Goal: Task Accomplishment & Management: Manage account settings

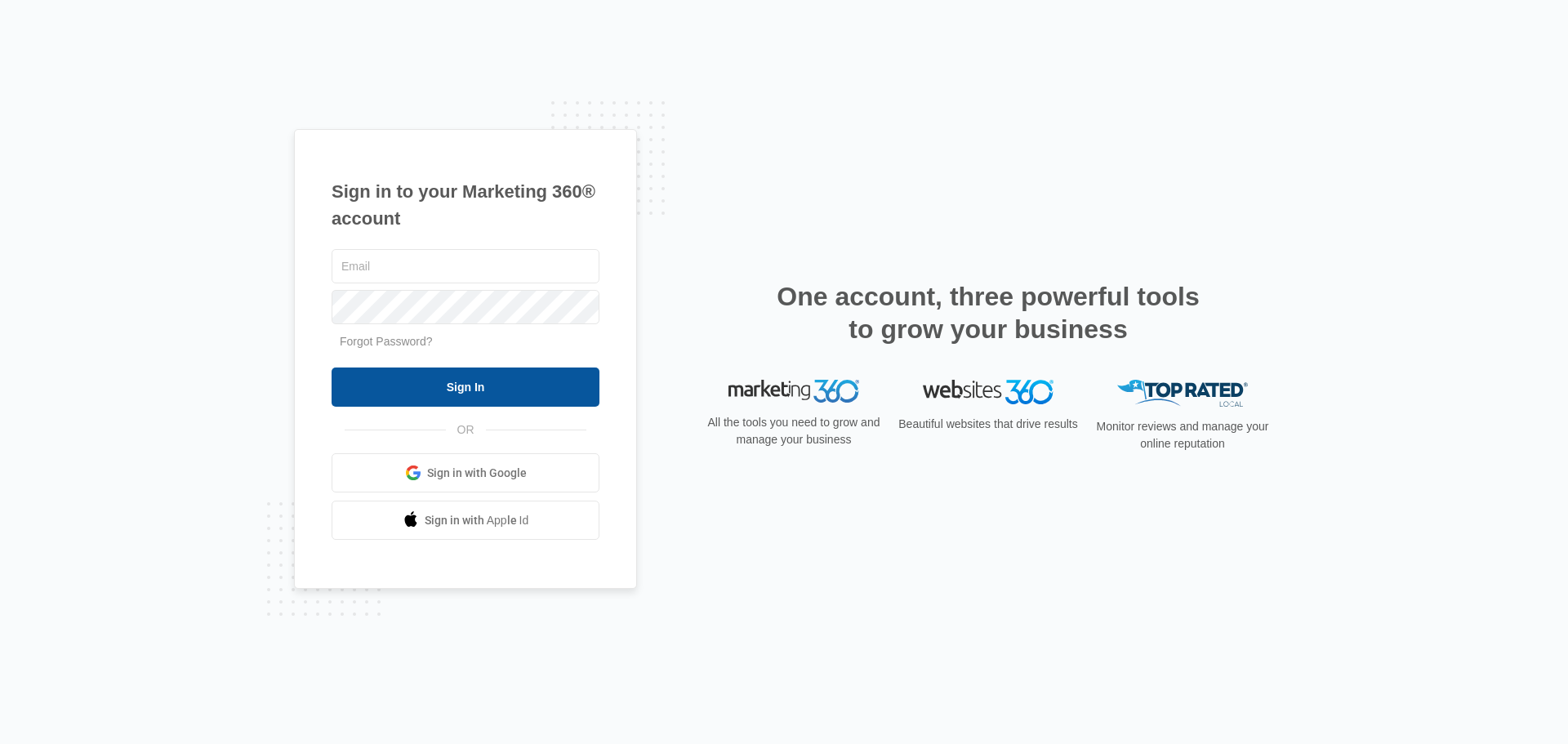
type input "[EMAIL_ADDRESS][DOMAIN_NAME]"
click at [487, 384] on input "Sign In" at bounding box center [466, 387] width 268 height 39
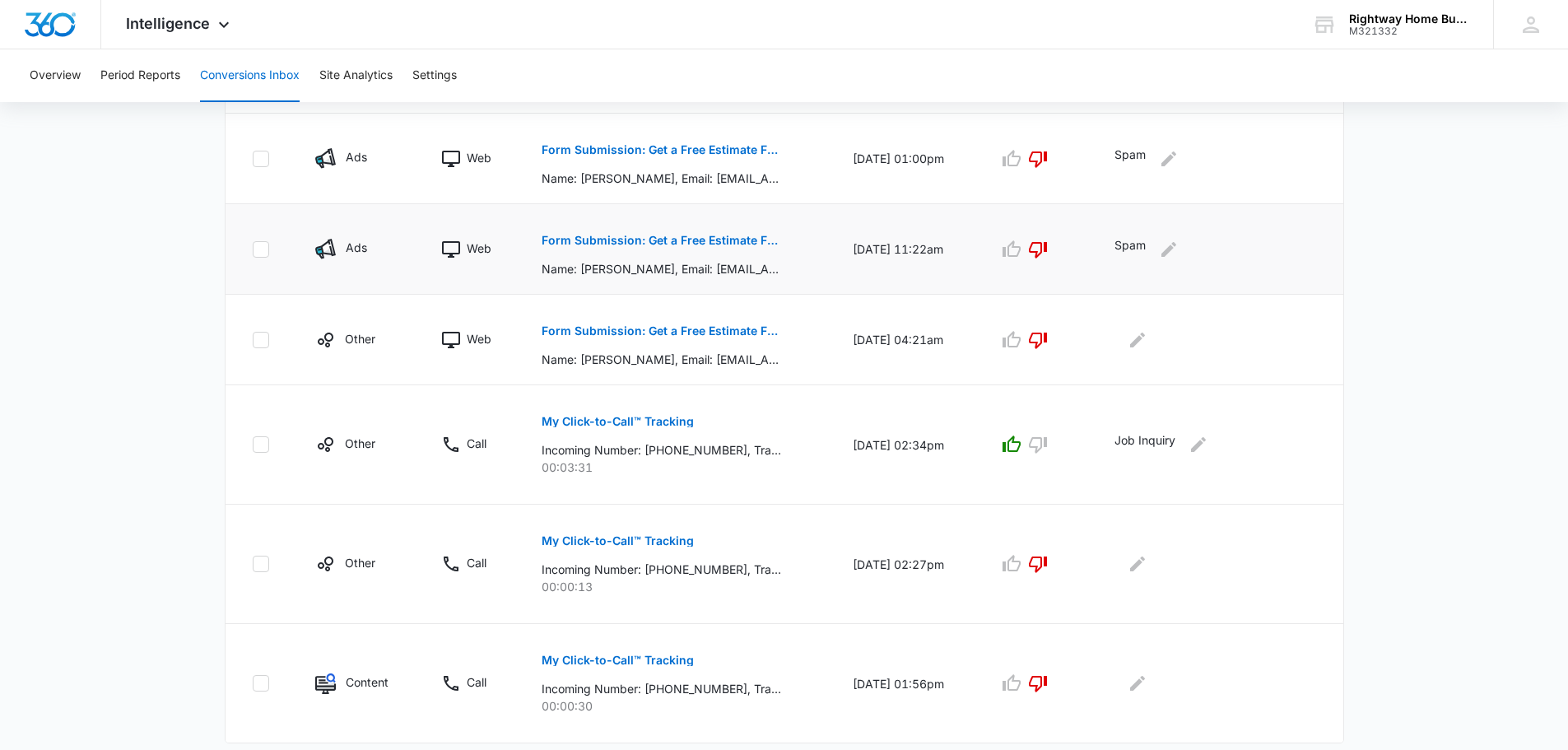
scroll to position [869, 0]
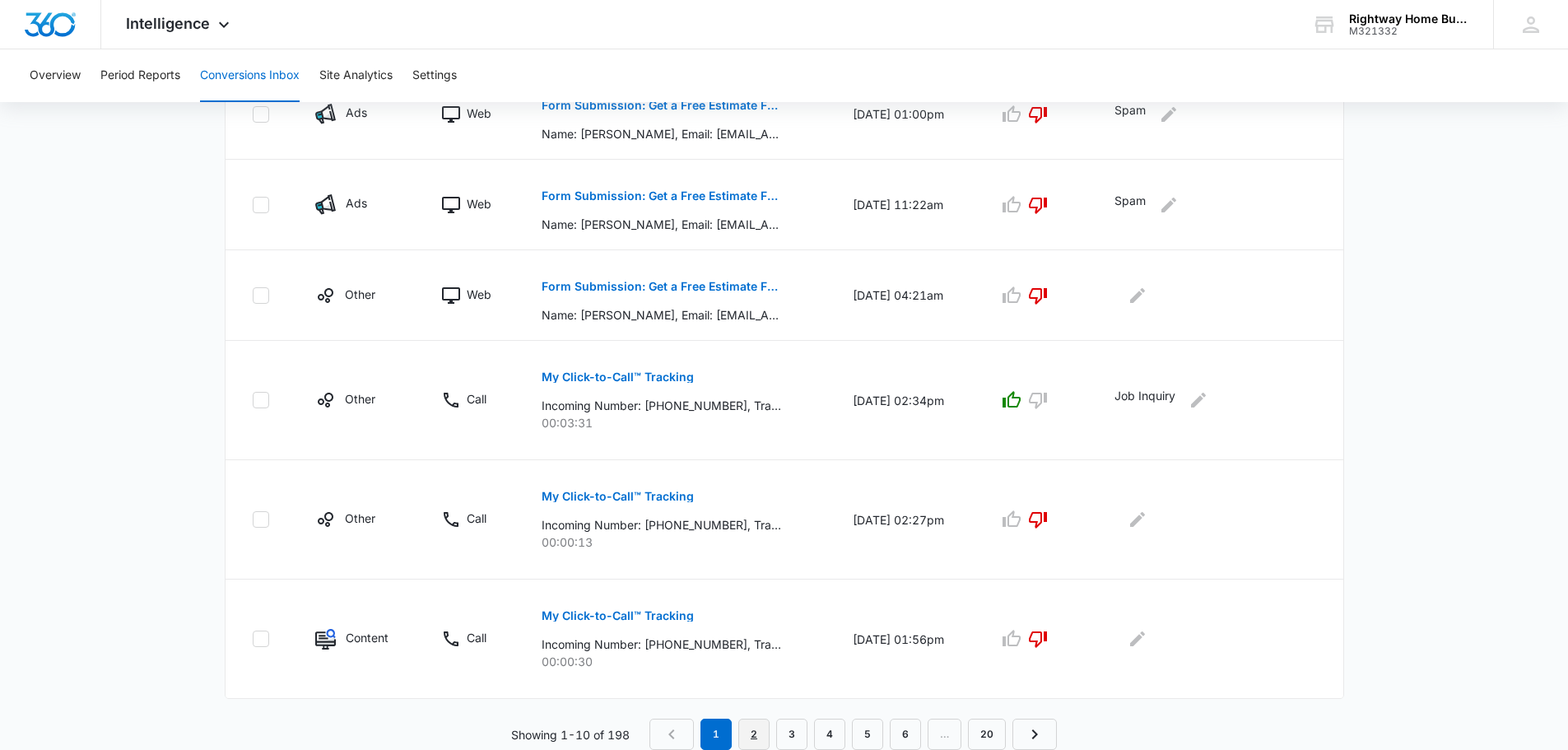
click at [758, 734] on link "2" at bounding box center [754, 734] width 31 height 31
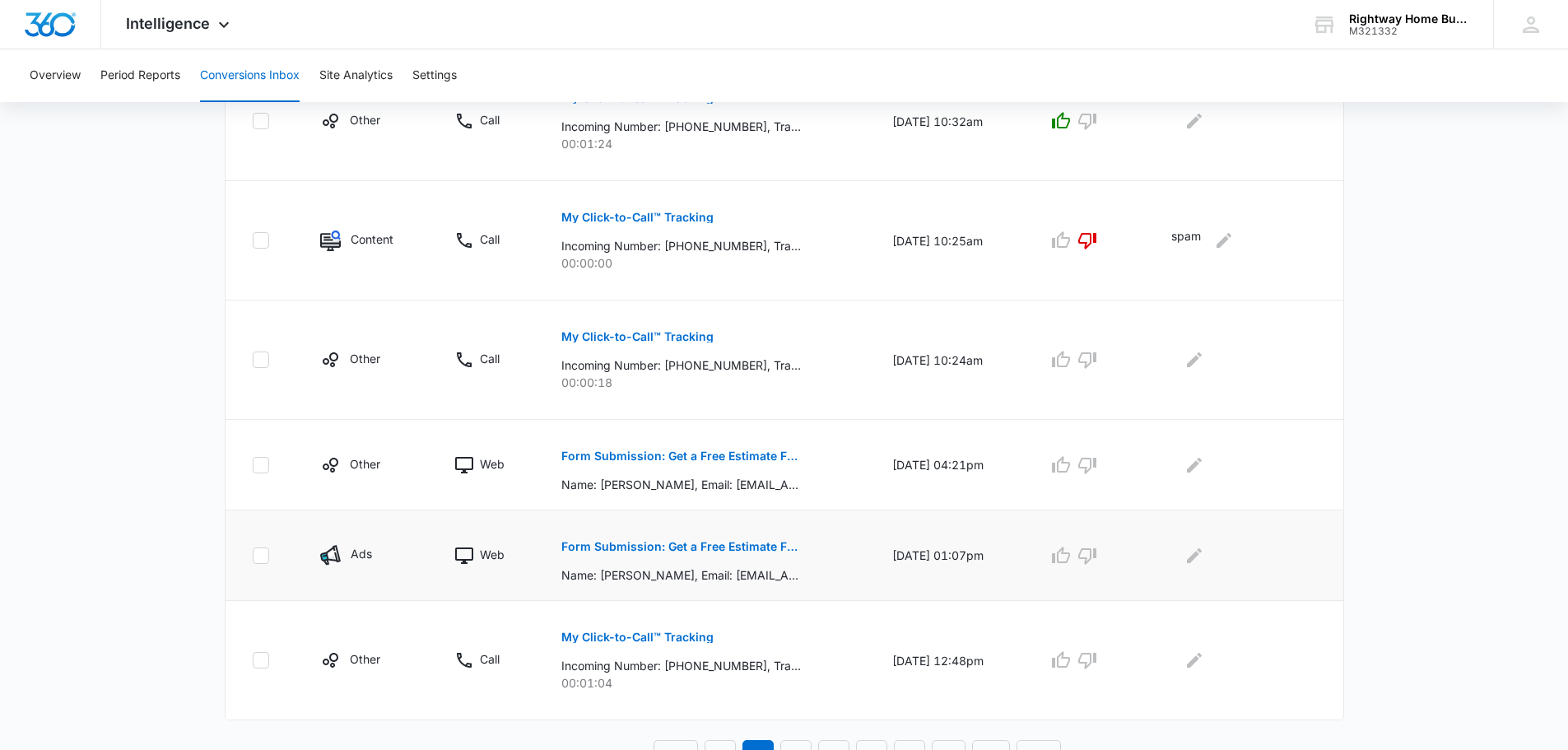
scroll to position [926, 0]
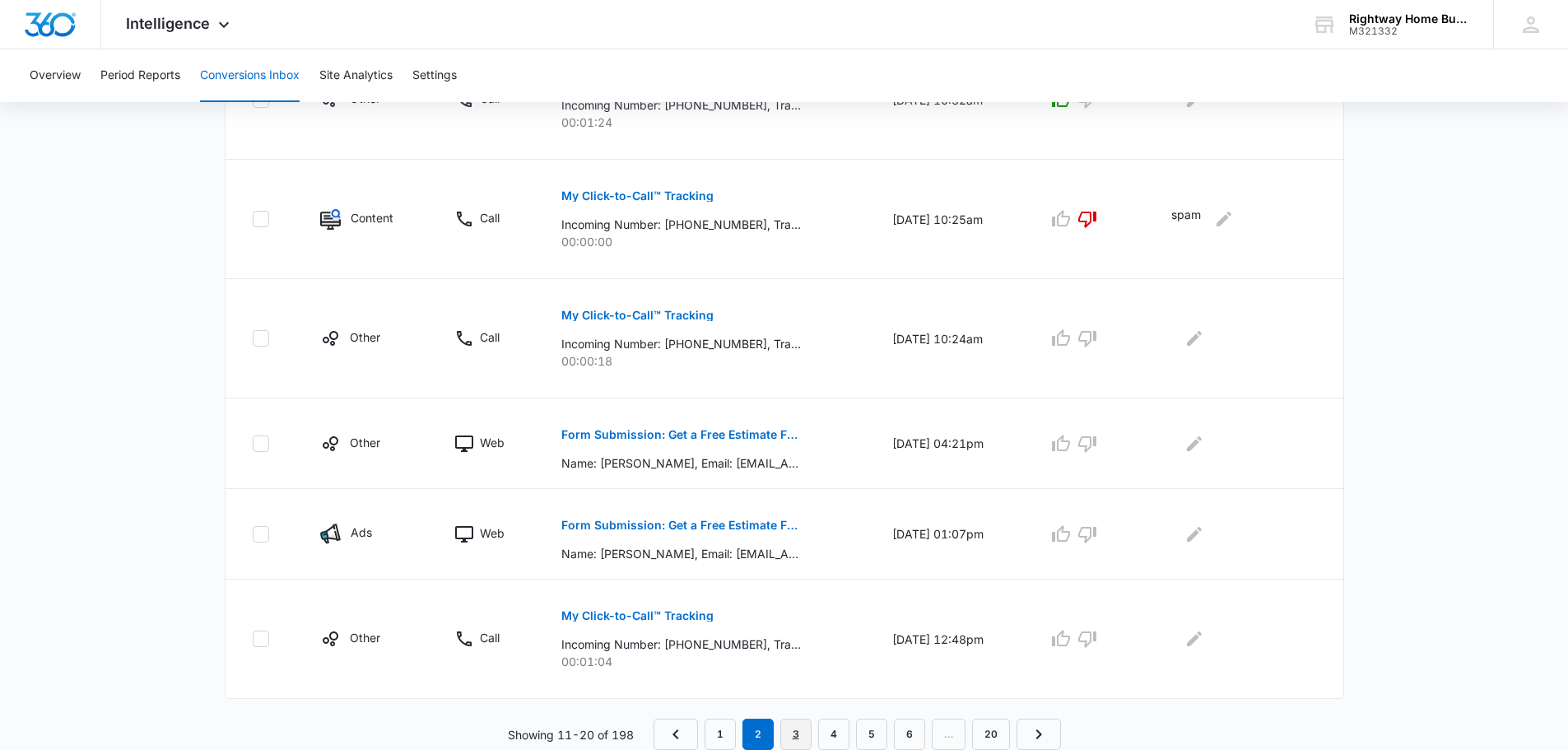
click at [798, 739] on link "3" at bounding box center [795, 734] width 31 height 31
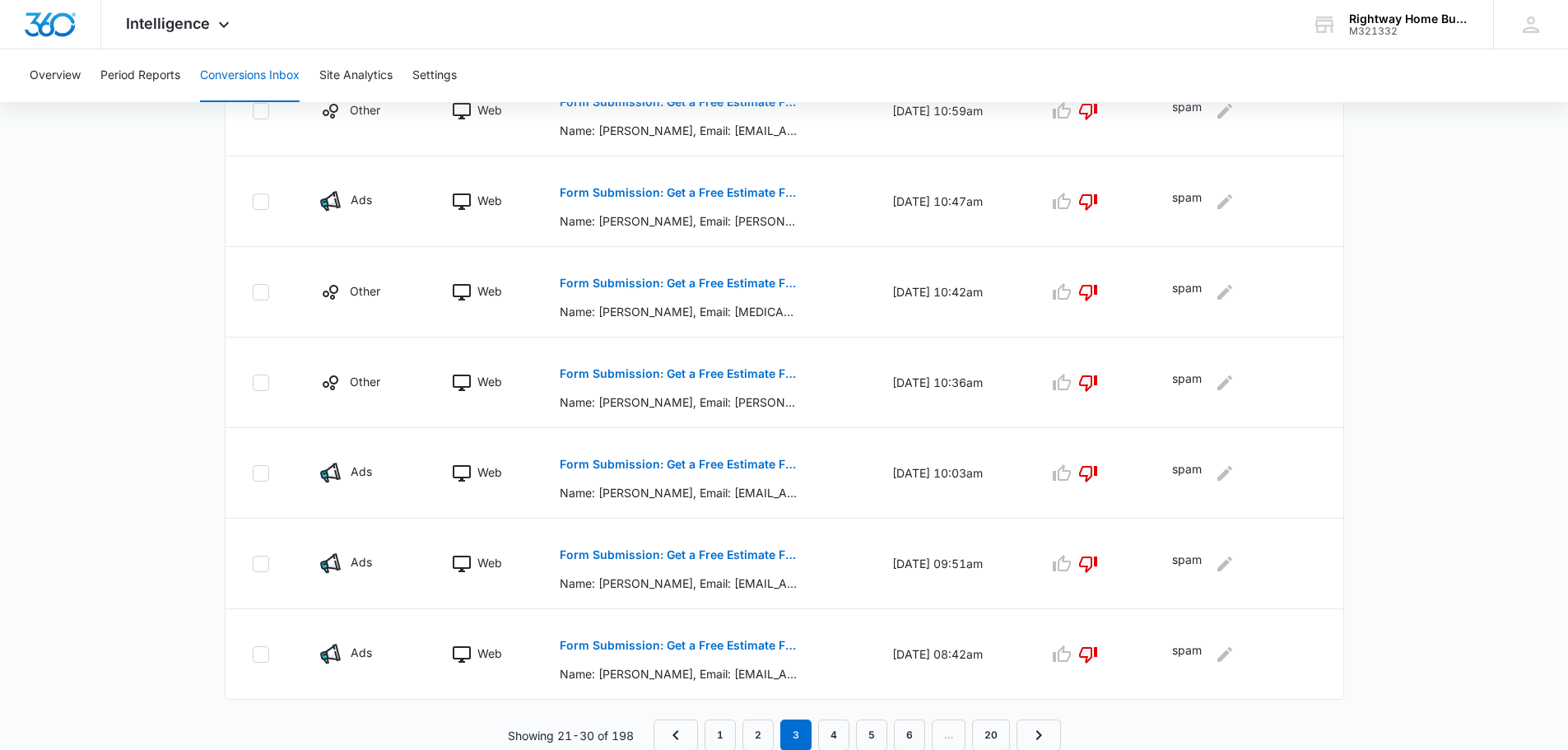
scroll to position [812, 0]
click at [835, 735] on link "4" at bounding box center [834, 734] width 31 height 31
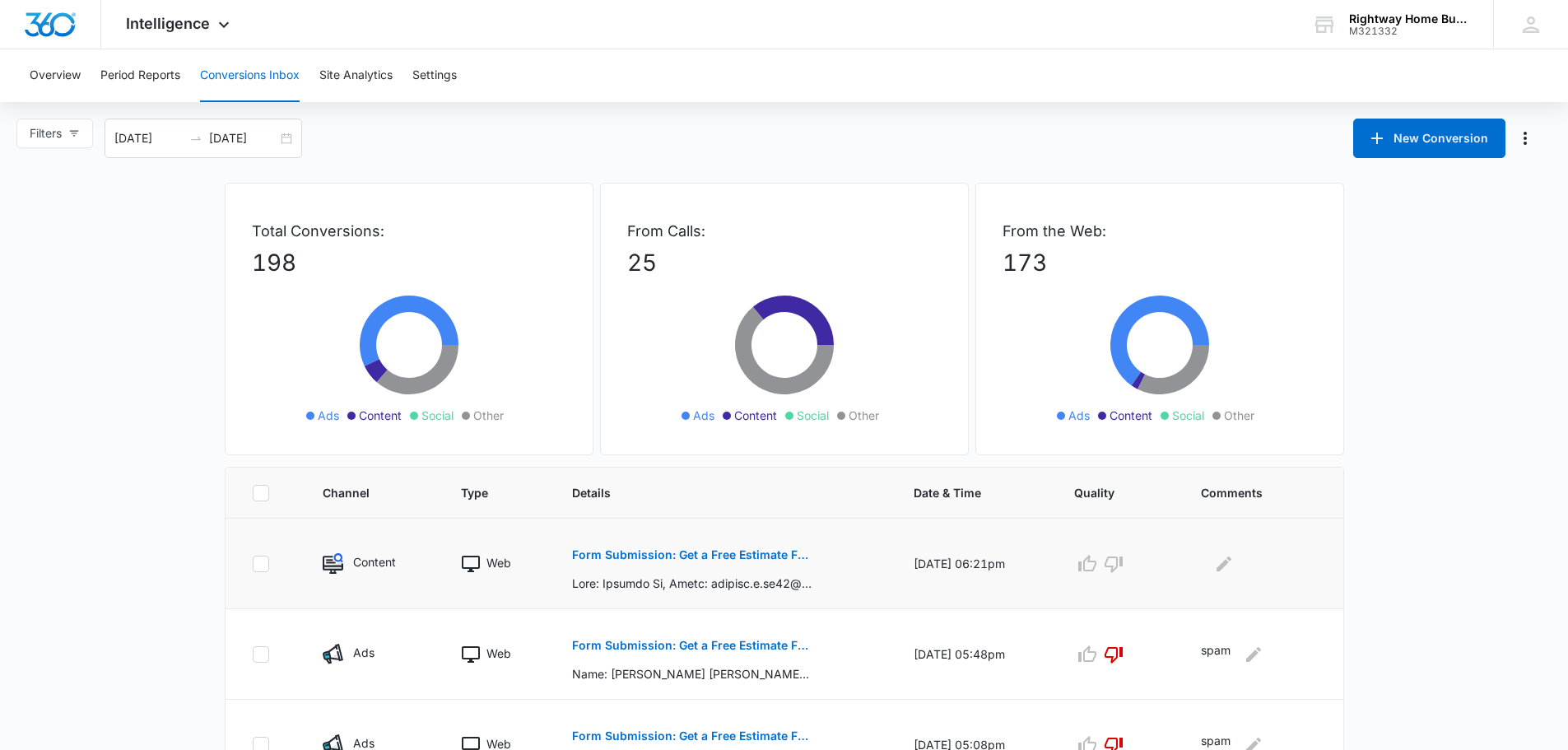
click at [772, 554] on p "Form Submission: Get a Free Estimate Form - NEW [DATE]" at bounding box center [691, 555] width 239 height 11
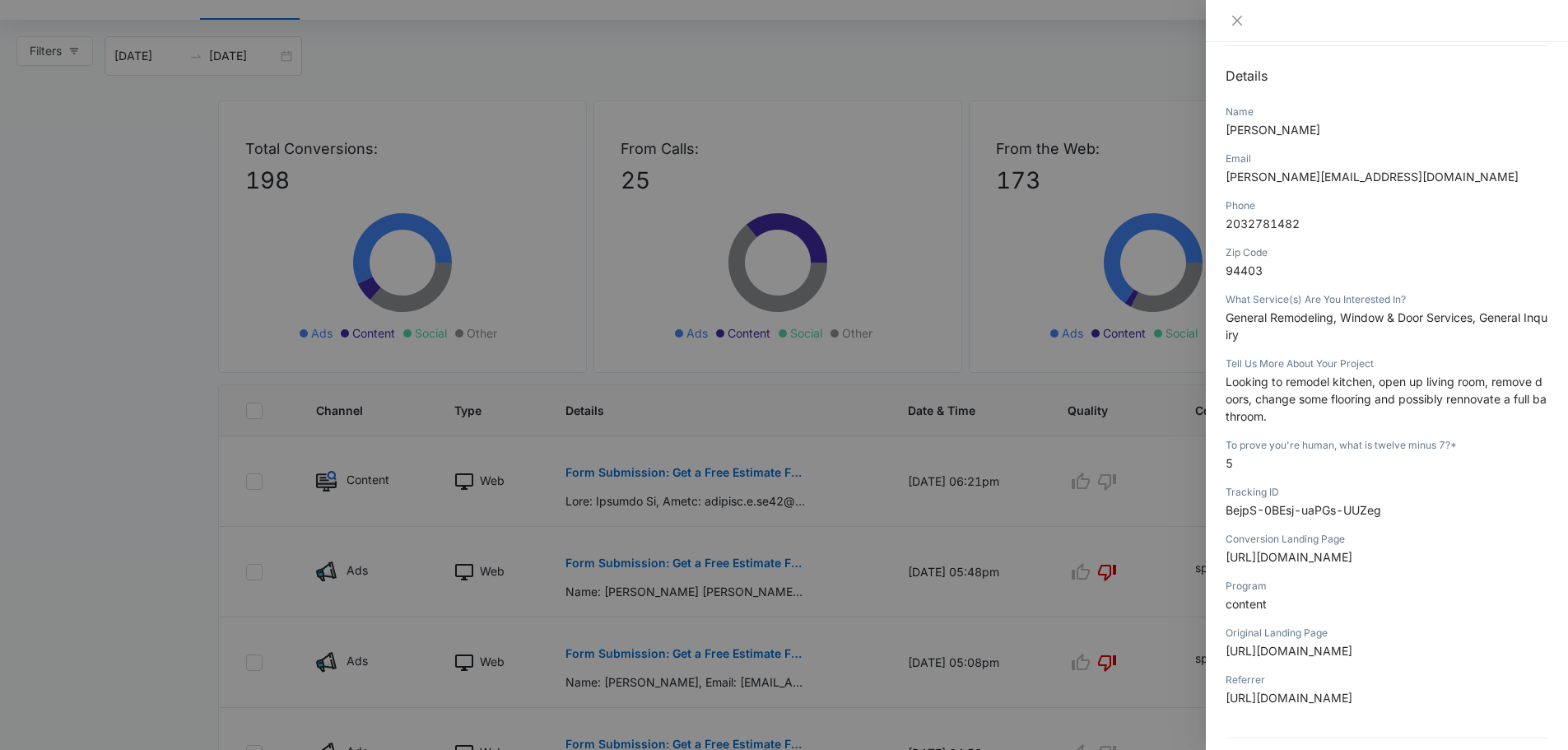
scroll to position [75, 0]
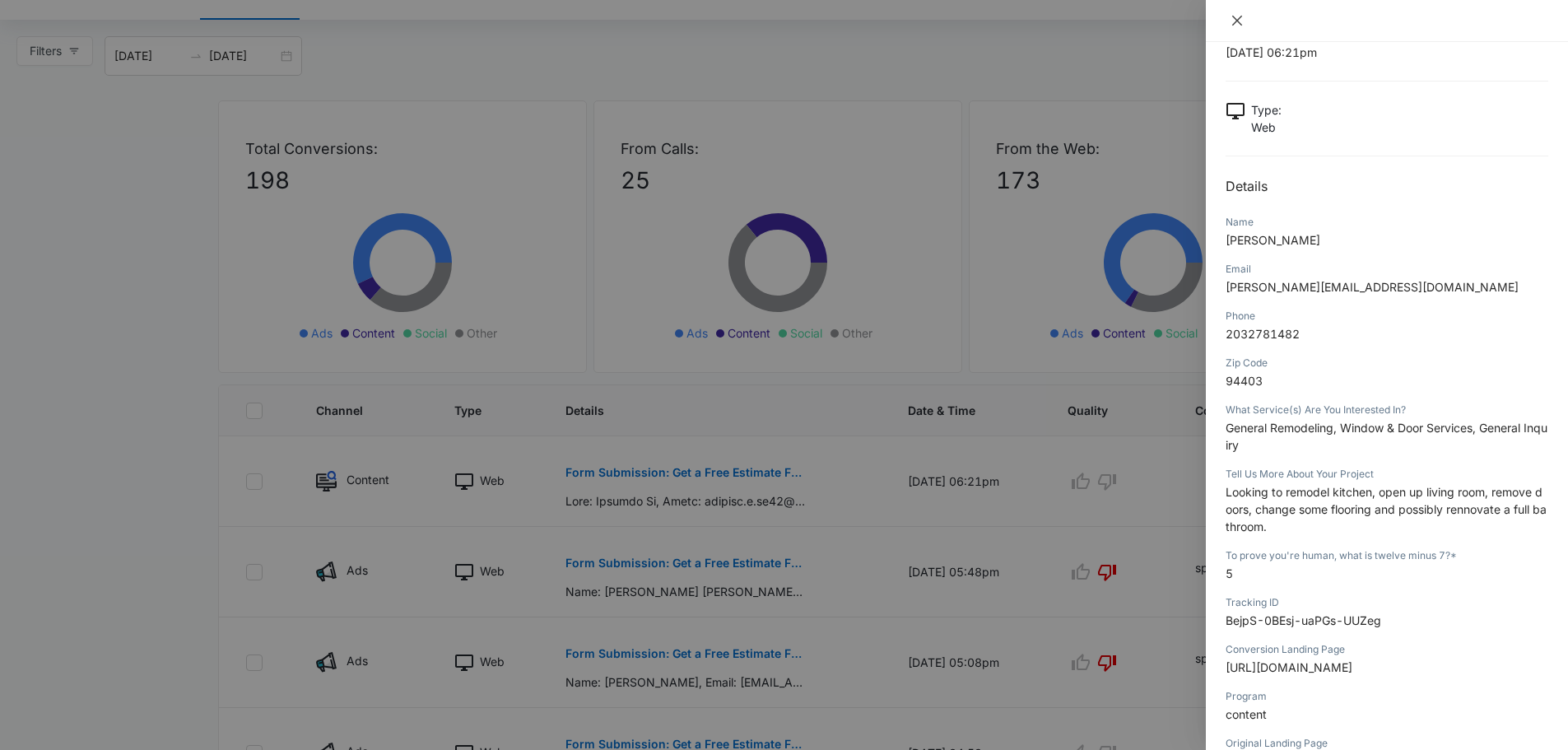
click at [1239, 19] on icon "close" at bounding box center [1237, 21] width 10 height 10
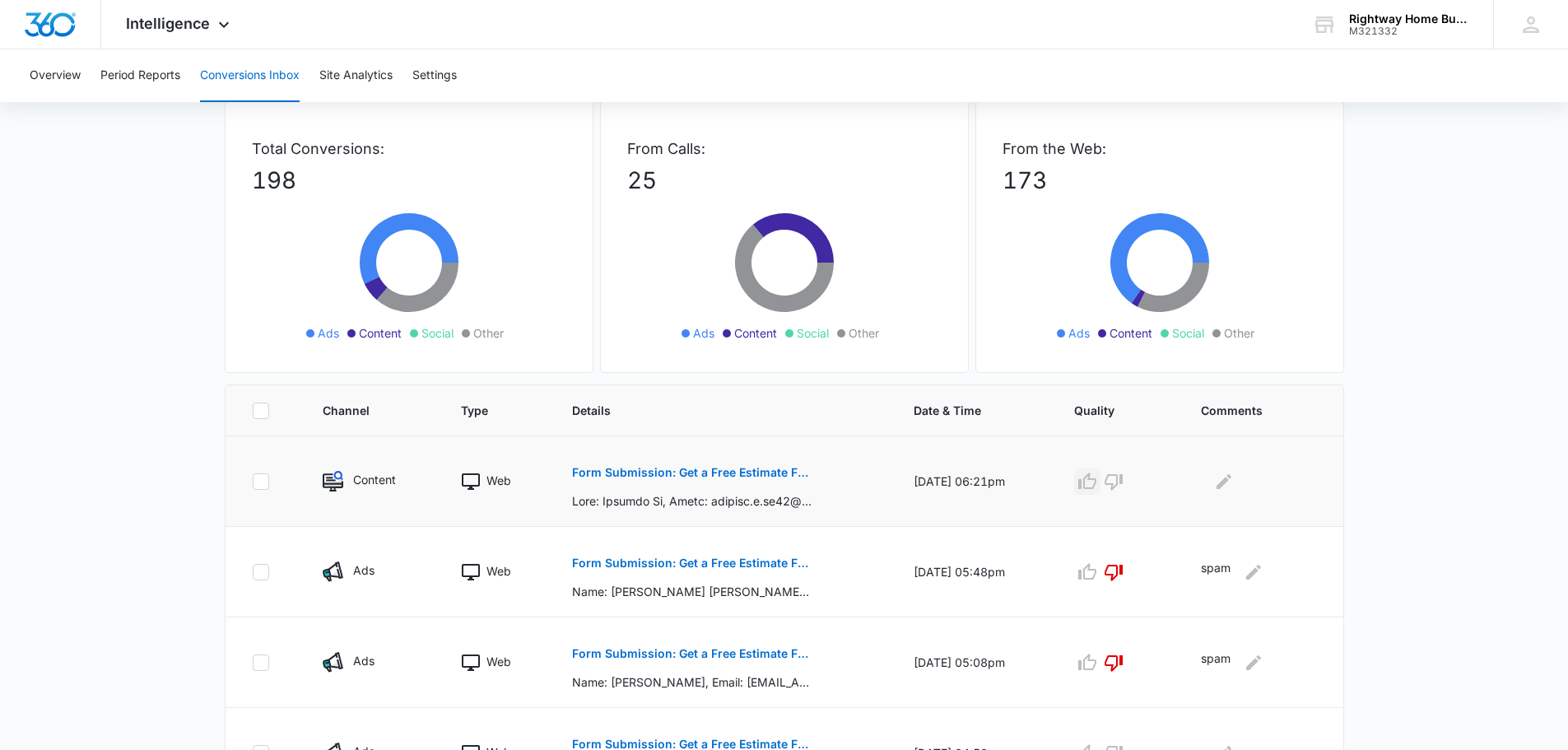
click at [1094, 484] on icon "button" at bounding box center [1087, 481] width 18 height 17
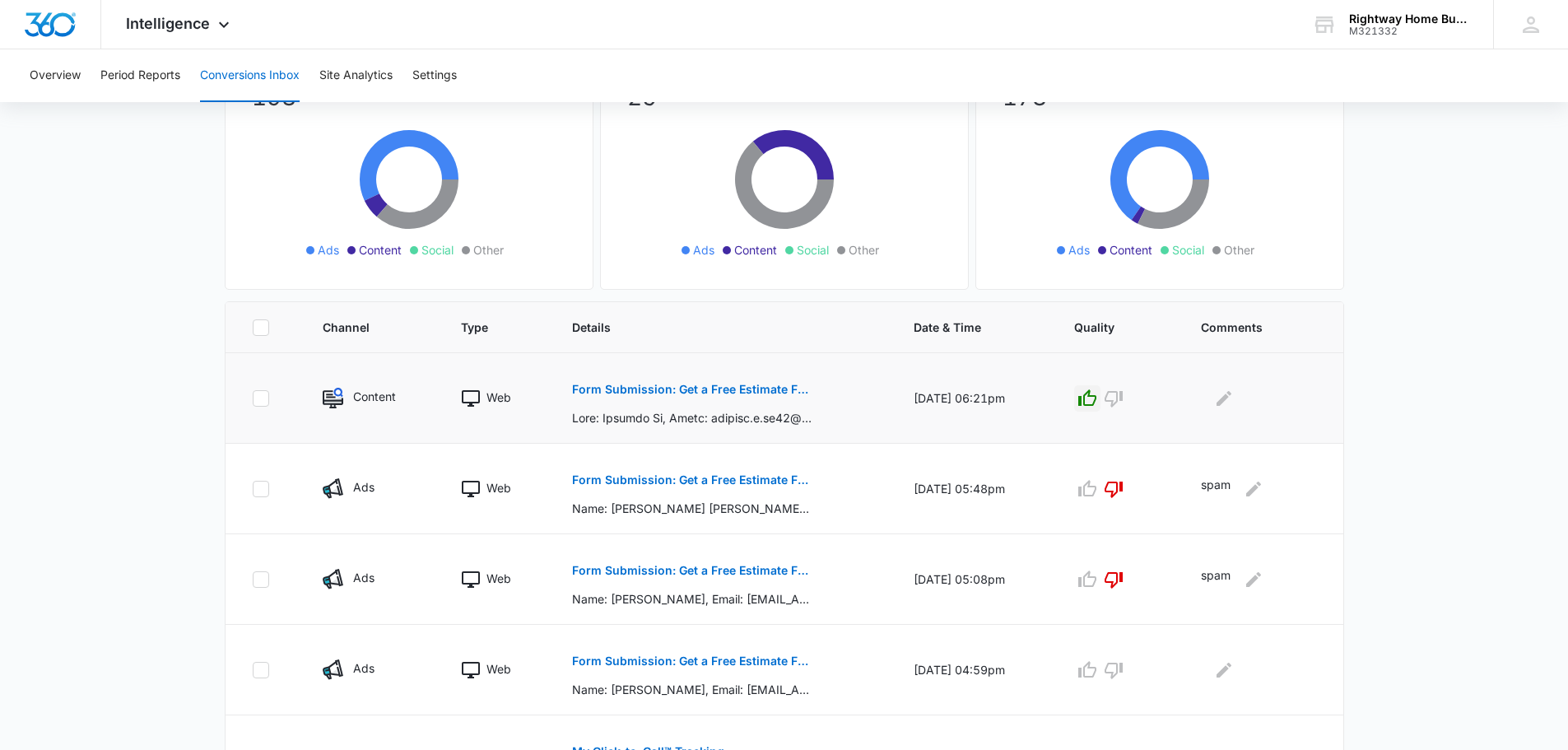
scroll to position [164, 0]
click at [759, 385] on p "Form Submission: Get a Free Estimate Form - NEW [DATE]" at bounding box center [691, 390] width 239 height 11
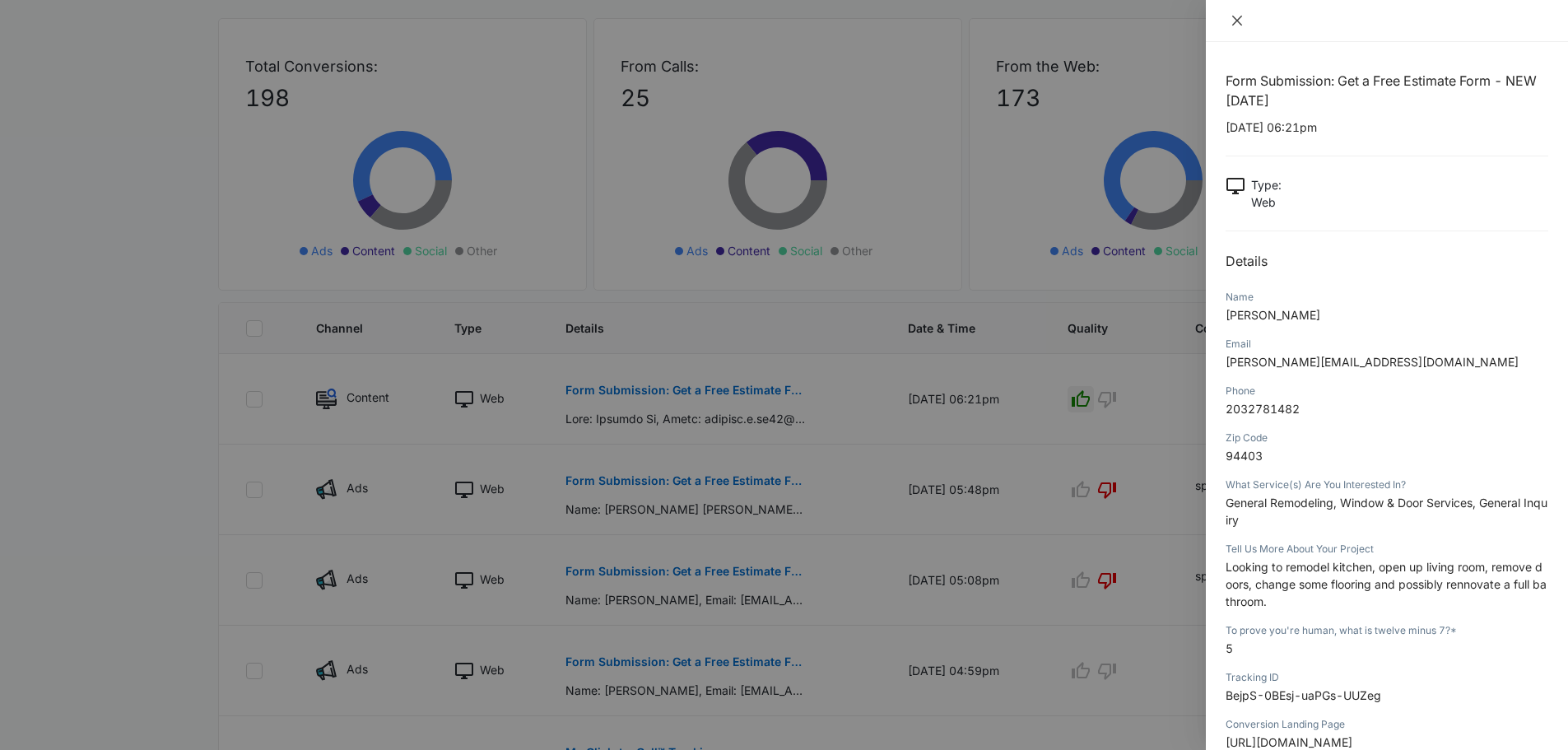
click at [1233, 17] on icon "close" at bounding box center [1237, 21] width 10 height 10
